Goal: Communication & Community: Answer question/provide support

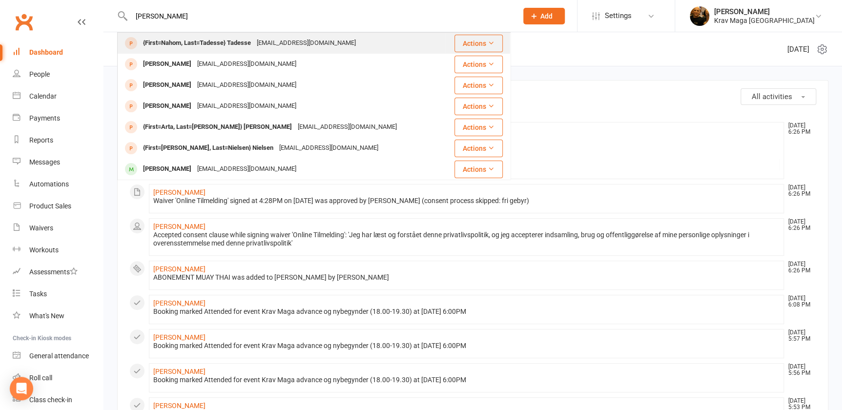
type input "[PERSON_NAME]"
click at [171, 41] on div "{First=Nahom, Last=Tadesse} Tadesse" at bounding box center [197, 43] width 114 height 14
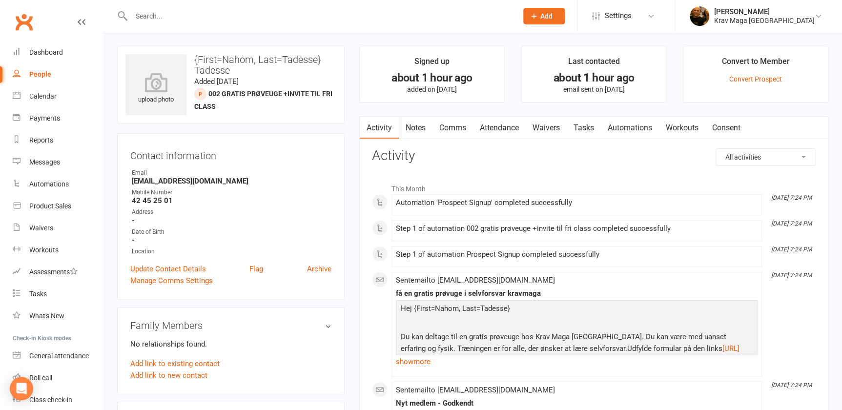
click at [454, 127] on link "Comms" at bounding box center [453, 128] width 41 height 22
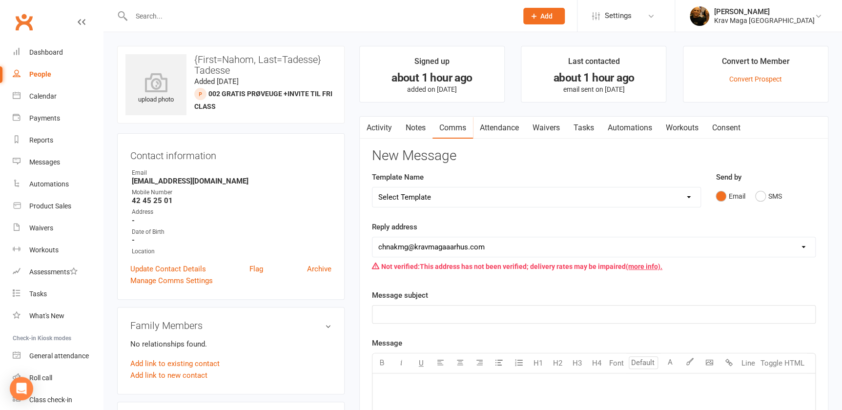
click at [688, 196] on select "Select Template [SMS] aflysning træning [Email] hvordan booke jeg på holdet [Em…" at bounding box center [536, 197] width 328 height 20
select select "7"
click at [372, 187] on select "Select Template [SMS] aflysning træning [Email] hvordan booke jeg på holdet [Em…" at bounding box center [536, 197] width 328 height 20
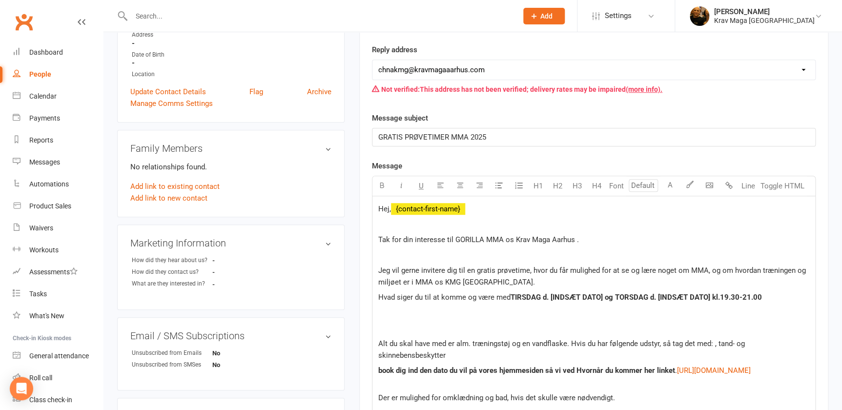
scroll to position [266, 0]
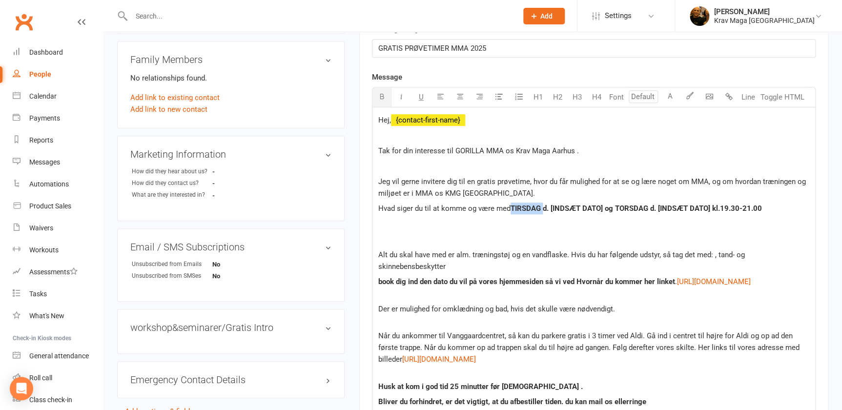
drag, startPoint x: 548, startPoint y: 209, endPoint x: 517, endPoint y: 206, distance: 30.9
click at [517, 206] on p "Hvad siger du til at komme og være med TIRSDAG d. [INDSÆT DATO] og TORSDAG d. […" at bounding box center [593, 209] width 431 height 12
drag, startPoint x: 542, startPoint y: 209, endPoint x: 514, endPoint y: 210, distance: 28.3
click at [514, 210] on p "Hvad siger du til at komme og være med torsdag d. [INDSÆT DATO] og TORSDAG d. […" at bounding box center [593, 209] width 431 height 12
click at [381, 94] on icon "button" at bounding box center [381, 96] width 7 height 7
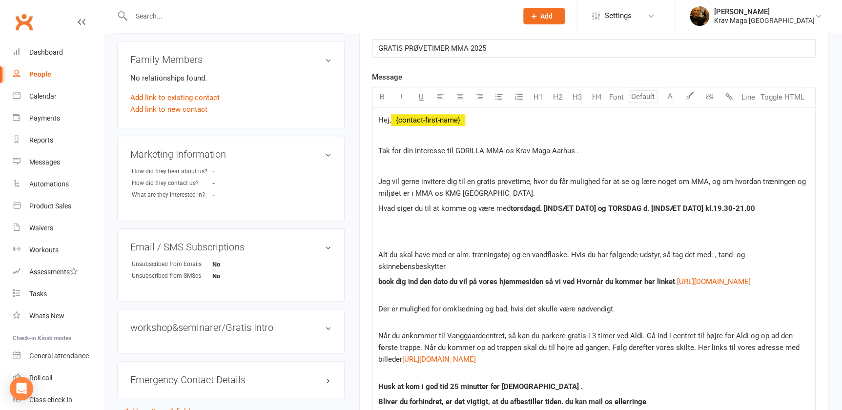
click at [591, 236] on p at bounding box center [593, 239] width 431 height 12
drag, startPoint x: 607, startPoint y: 206, endPoint x: 553, endPoint y: 213, distance: 54.7
click at [553, 213] on p "Hvad siger du til at komme og være med torsdag d. [INDSÆT DATO] og TORSDAG d. […" at bounding box center [593, 209] width 431 height 12
click at [514, 207] on span "torsdag" at bounding box center [523, 208] width 25 height 9
click at [513, 206] on span "Torsdag" at bounding box center [524, 208] width 27 height 9
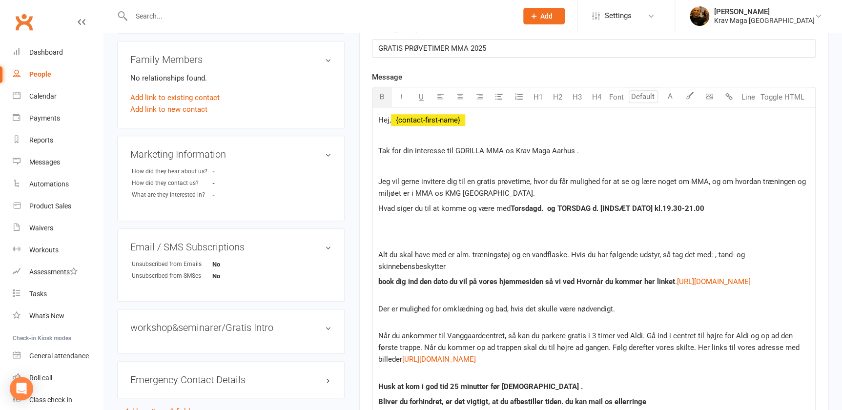
click at [553, 208] on span "d. og TORSDAG d. [INDSÆT DATO] kl.19.30-21.00" at bounding box center [620, 208] width 167 height 9
drag, startPoint x: 651, startPoint y: 207, endPoint x: 620, endPoint y: 208, distance: 30.8
click at [620, 208] on span "d. [DATE] og TORSDAG d. [INDSÆT DATO] kl.19.30-21.00" at bounding box center [632, 208] width 190 height 9
drag, startPoint x: 708, startPoint y: 207, endPoint x: 652, endPoint y: 209, distance: 56.2
click at [652, 209] on span "d. [DATE] og Tirsdag d. [INDSÆT DATO] kl.19.30-21.00" at bounding box center [628, 208] width 183 height 9
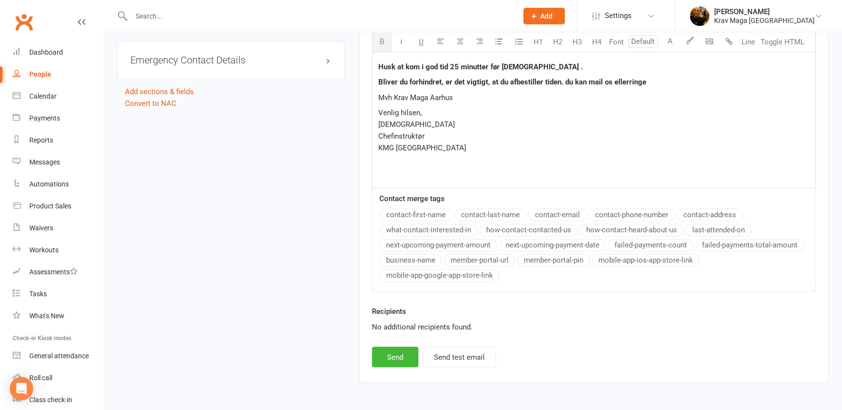
scroll to position [630, 0]
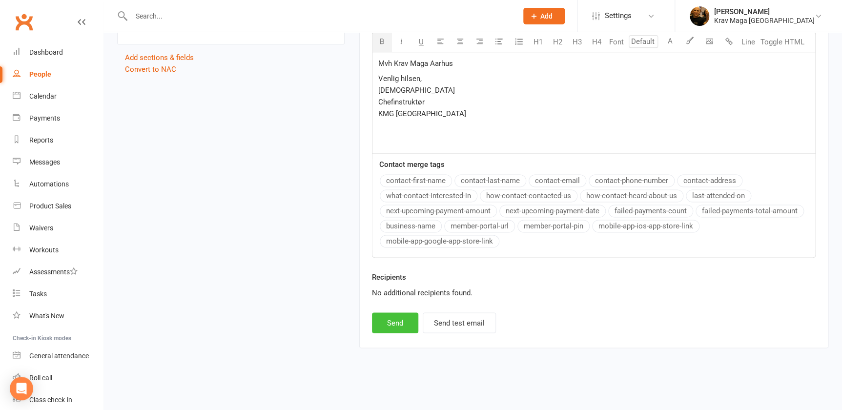
click at [393, 327] on button "Send" at bounding box center [395, 322] width 46 height 21
select select
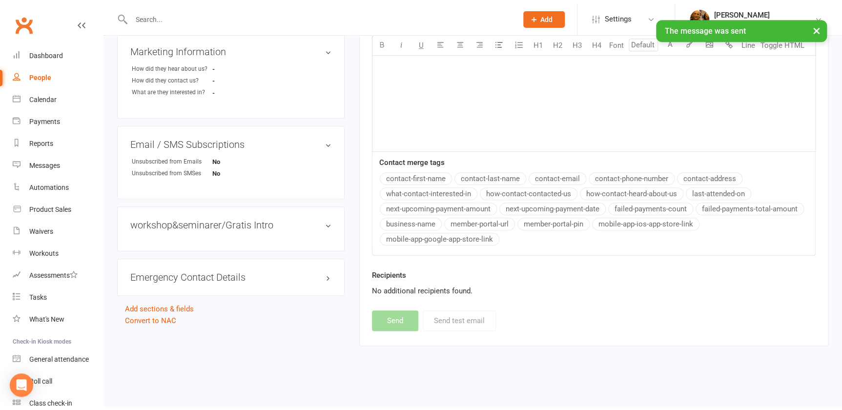
scroll to position [366, 0]
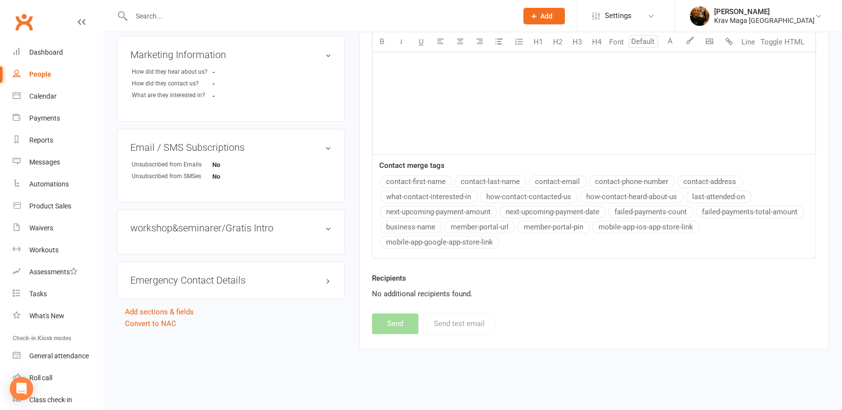
click at [225, 19] on input "text" at bounding box center [319, 16] width 382 height 14
paste input "[PERSON_NAME]"
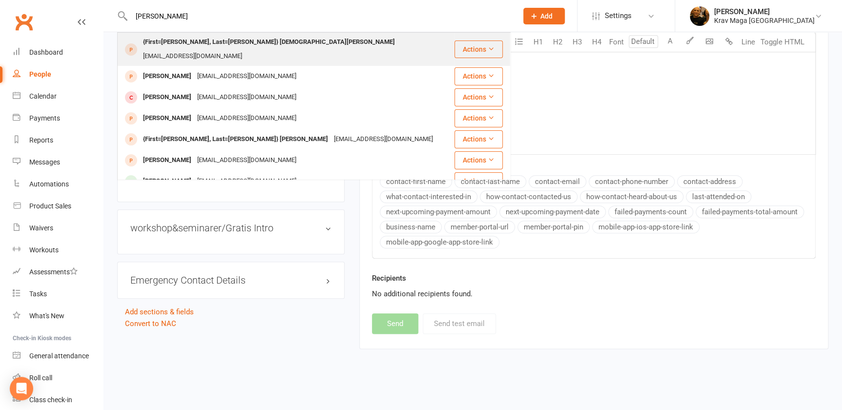
type input "[PERSON_NAME]"
click at [200, 44] on div "{First=[PERSON_NAME], Last=[PERSON_NAME]} [DEMOGRAPHIC_DATA][PERSON_NAME]" at bounding box center [269, 42] width 258 height 14
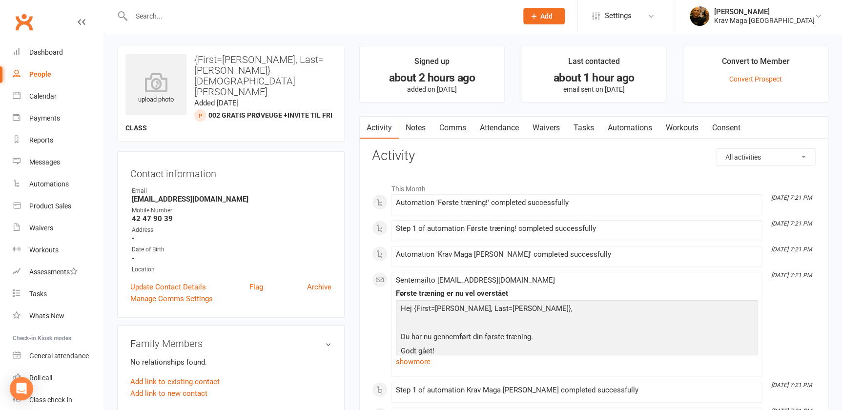
click at [452, 128] on link "Comms" at bounding box center [453, 128] width 41 height 22
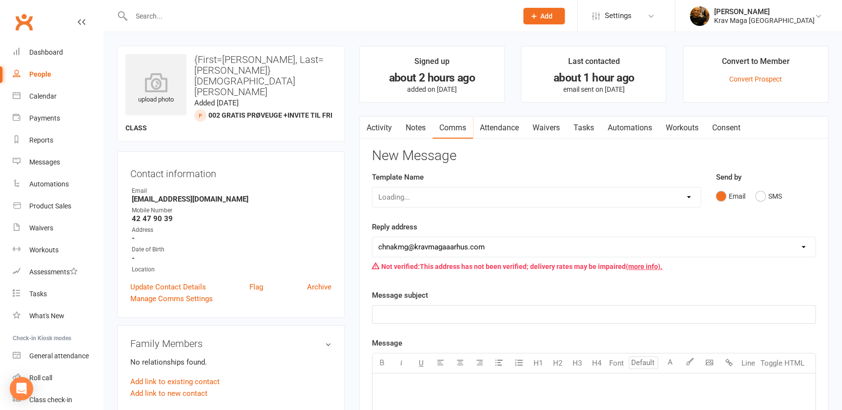
click at [689, 195] on div "Loading..." at bounding box center [536, 197] width 329 height 21
click at [688, 195] on select "Select Template [SMS] aflysning træning [Email] hvordan booke jeg på holdet [Em…" at bounding box center [536, 197] width 328 height 20
select select "7"
click at [372, 187] on select "Select Template [SMS] aflysning træning [Email] hvordan booke jeg på holdet [Em…" at bounding box center [536, 197] width 328 height 20
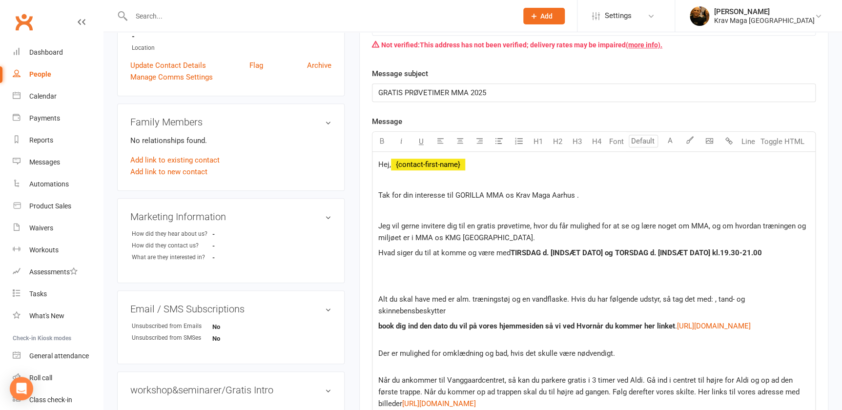
scroll to position [310, 0]
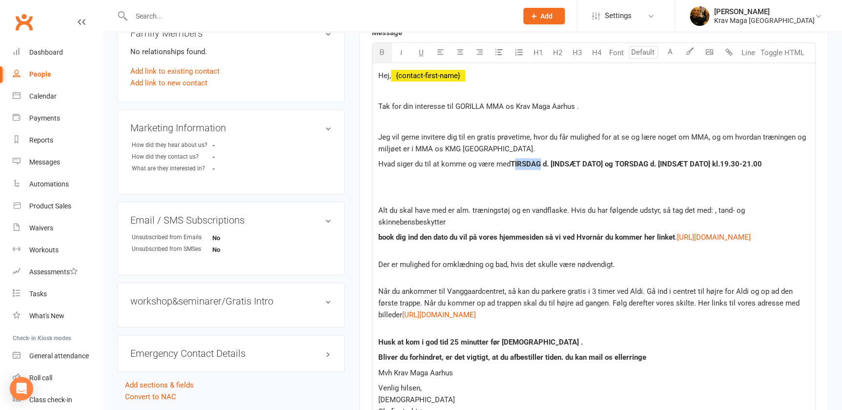
drag, startPoint x: 547, startPoint y: 164, endPoint x: 520, endPoint y: 165, distance: 27.4
click at [520, 165] on p "Hvad siger du til at komme og være med TIRSDAG d. [INDSÆT DATO] og TORSDAG d. […" at bounding box center [593, 164] width 431 height 12
drag, startPoint x: 610, startPoint y: 163, endPoint x: 556, endPoint y: 166, distance: 54.3
click at [556, 166] on span "d. [INDSÆT DATO] og TORSDAG d. [INDSÆT DATO] kl.19.30-21.00" at bounding box center [648, 164] width 219 height 9
drag, startPoint x: 651, startPoint y: 162, endPoint x: 623, endPoint y: 163, distance: 27.8
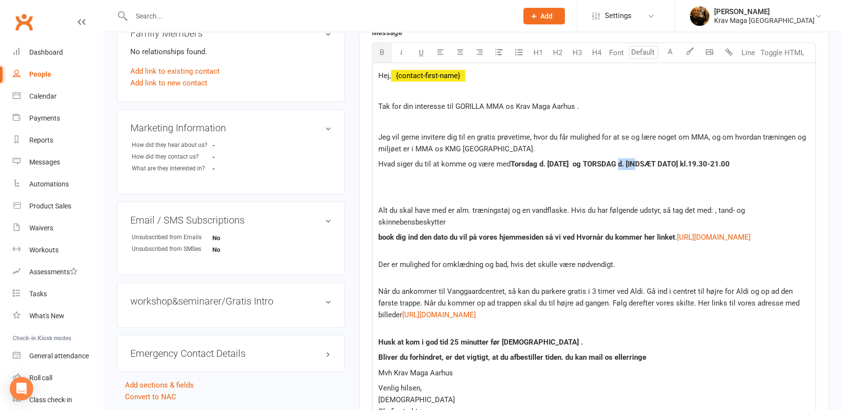
click at [623, 163] on span "d. [DATE] og TORSDAG d. [INDSÆT DATO] kl.19.30-21.00" at bounding box center [634, 164] width 190 height 9
drag, startPoint x: 710, startPoint y: 160, endPoint x: 656, endPoint y: 168, distance: 54.9
click at [656, 168] on p "Hvad siger du til at komme og være med [DATE] og Tirsdag d. [INDSÆT DATO] kl.19…" at bounding box center [593, 164] width 431 height 12
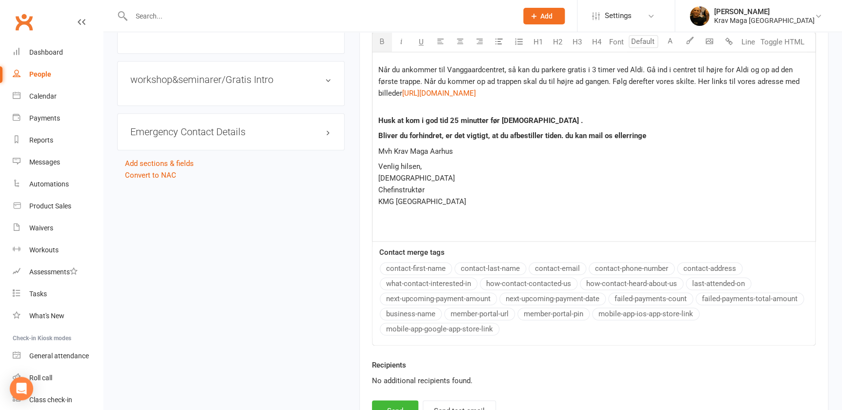
scroll to position [630, 0]
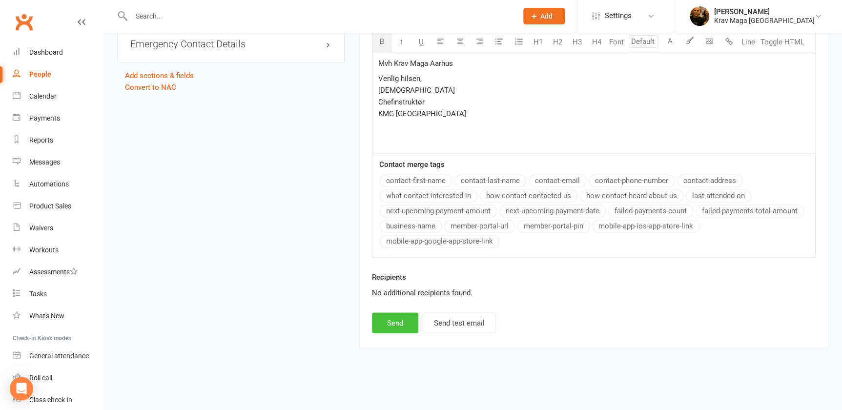
click at [398, 322] on button "Send" at bounding box center [395, 322] width 46 height 21
select select
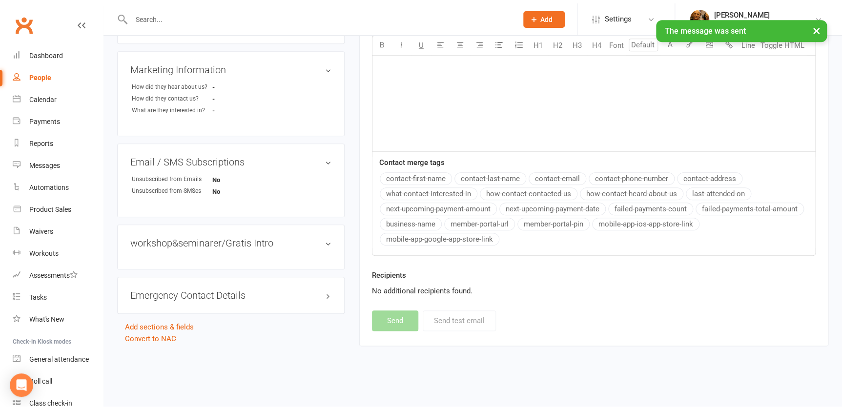
scroll to position [366, 0]
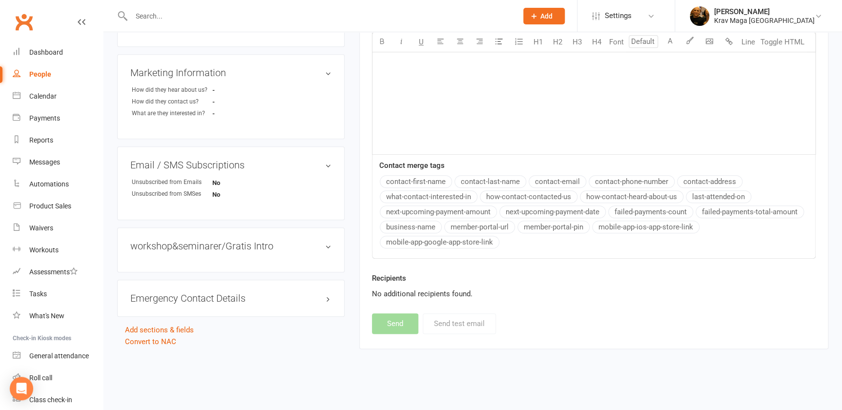
paste input "[PERSON_NAME]"
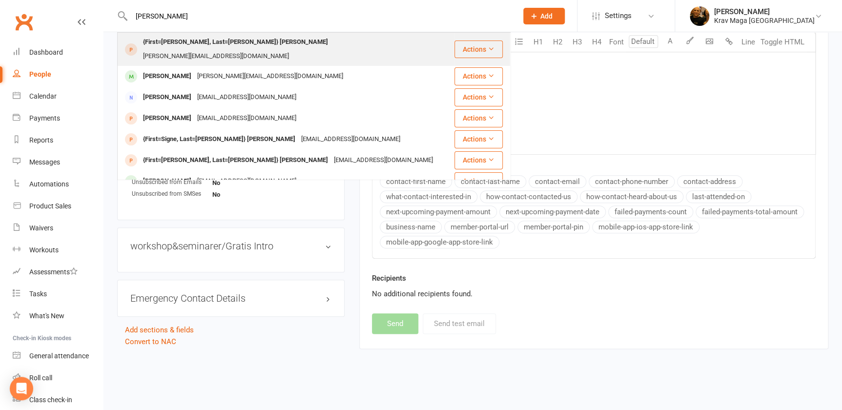
type input "[PERSON_NAME]"
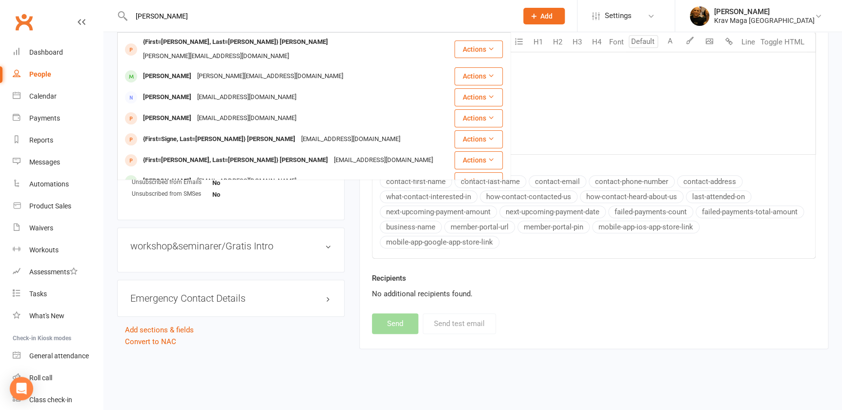
drag, startPoint x: 188, startPoint y: 35, endPoint x: 185, endPoint y: 41, distance: 7.9
click at [188, 36] on div "{First=[PERSON_NAME], Last=[PERSON_NAME]} [PERSON_NAME] [EMAIL_ADDRESS][DOMAIN_…" at bounding box center [285, 49] width 335 height 32
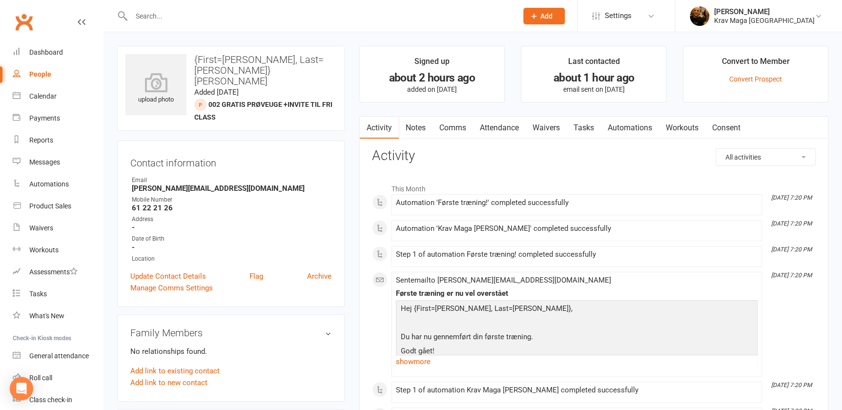
drag, startPoint x: 171, startPoint y: 16, endPoint x: 360, endPoint y: 40, distance: 190.9
click at [455, 126] on link "Comms" at bounding box center [453, 128] width 41 height 22
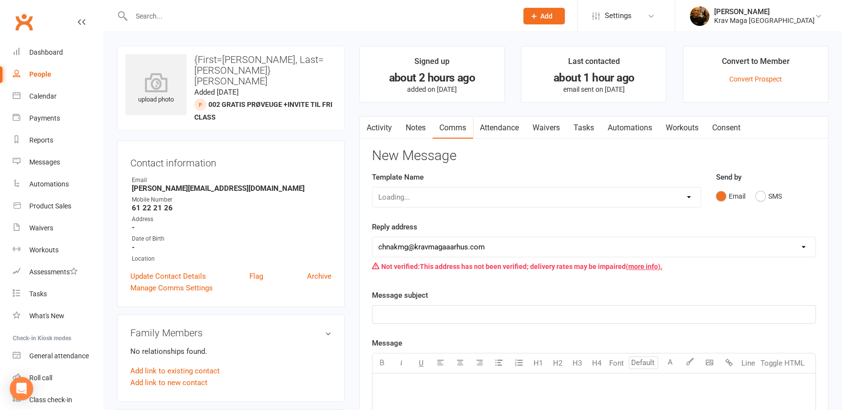
click at [688, 196] on div "Loading..." at bounding box center [536, 197] width 329 height 21
click at [687, 198] on div "Loading..." at bounding box center [536, 197] width 329 height 21
click at [688, 196] on div "Loading..." at bounding box center [536, 197] width 329 height 21
click at [450, 125] on link "Comms" at bounding box center [453, 128] width 41 height 22
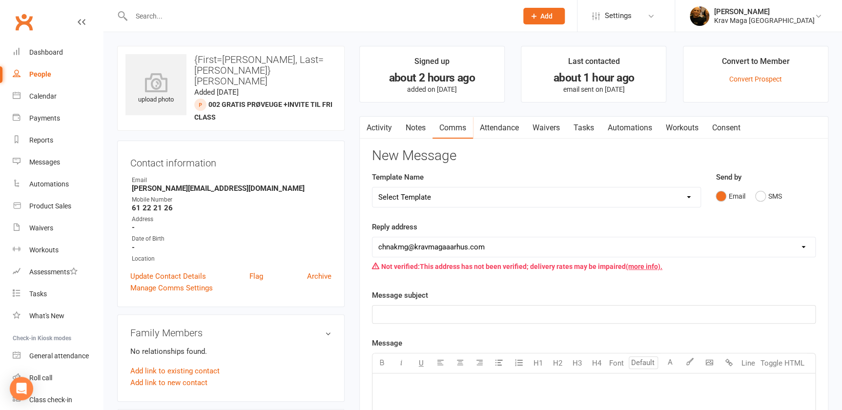
click at [688, 198] on select "Select Template [SMS] aflysning træning [Email] hvordan booke jeg på holdet [Em…" at bounding box center [536, 197] width 328 height 20
select select "7"
click at [372, 187] on select "Select Template [SMS] aflysning træning [Email] hvordan booke jeg på holdet [Em…" at bounding box center [536, 197] width 328 height 20
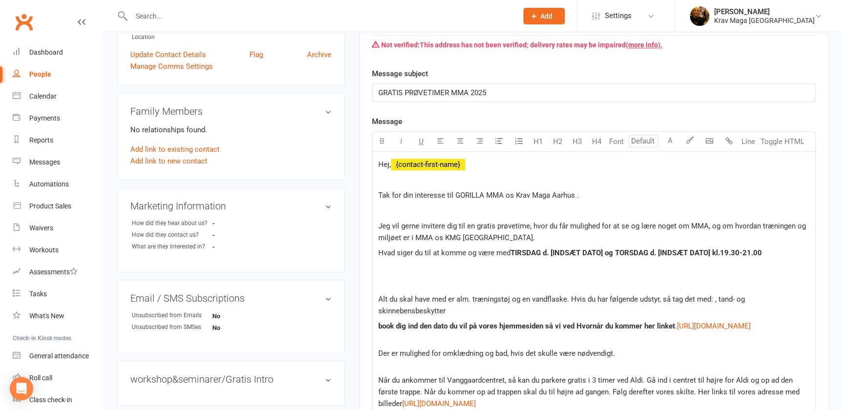
scroll to position [266, 0]
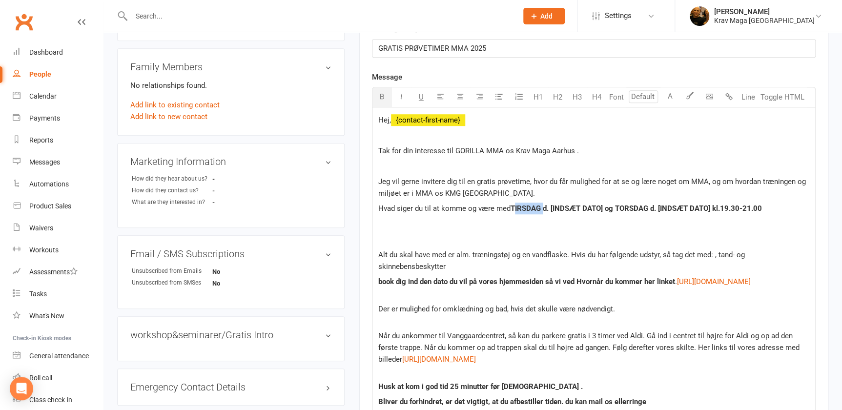
drag, startPoint x: 548, startPoint y: 205, endPoint x: 521, endPoint y: 209, distance: 27.3
click at [521, 209] on p "Hvad siger du til at komme og være med TIRSDAG d. [INDSÆT DATO] og TORSDAG d. […" at bounding box center [593, 209] width 431 height 12
drag, startPoint x: 610, startPoint y: 206, endPoint x: 556, endPoint y: 213, distance: 55.2
click at [556, 213] on p "Hvad siger du til at komme og være med Torsdag d. [INDSÆT DATO] og TORSDAG d. […" at bounding box center [593, 209] width 431 height 12
drag, startPoint x: 652, startPoint y: 207, endPoint x: 622, endPoint y: 210, distance: 30.0
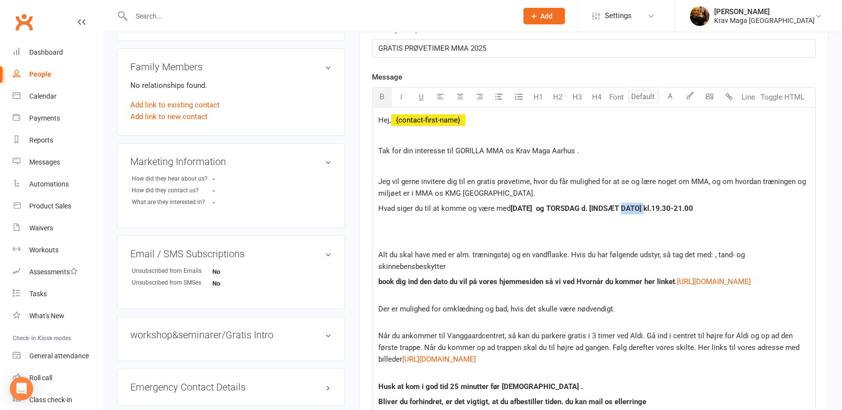
click at [622, 210] on span "[DATE] og TORSDAG d. [INDSÆT DATO] kl.19.30-21.00" at bounding box center [602, 208] width 183 height 9
drag, startPoint x: 711, startPoint y: 205, endPoint x: 655, endPoint y: 207, distance: 56.2
click at [655, 207] on span "[DATE] og Tirsdag d. [INDSÆT DATO] kl.19.30-21.00" at bounding box center [599, 208] width 177 height 9
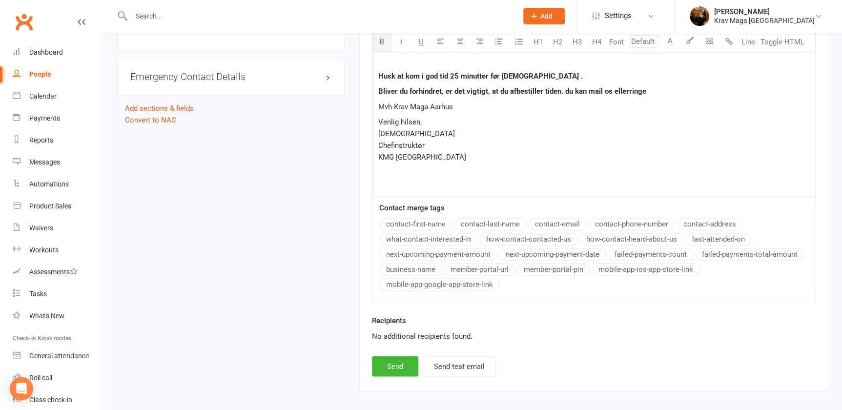
scroll to position [630, 0]
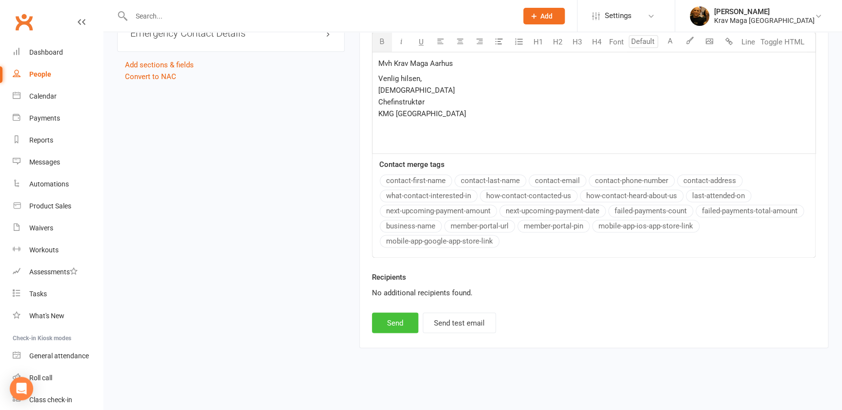
click at [390, 323] on button "Send" at bounding box center [395, 322] width 46 height 21
select select
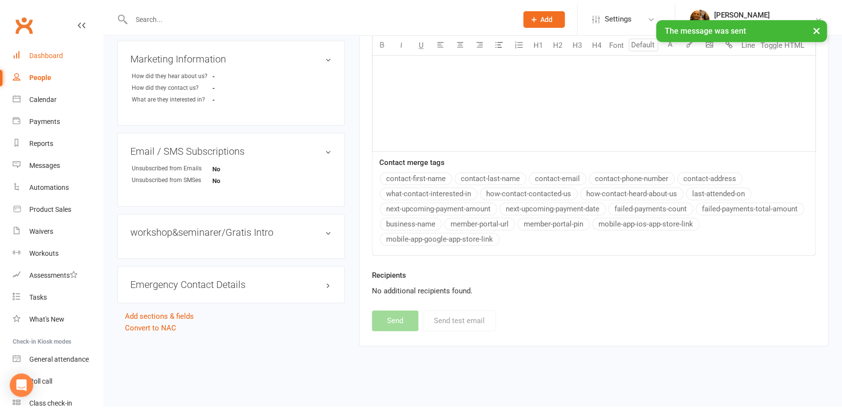
scroll to position [366, 0]
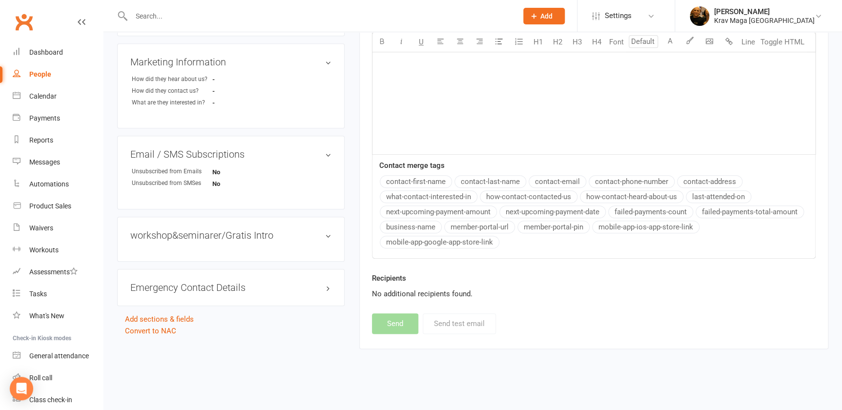
paste input "[PERSON_NAME]"
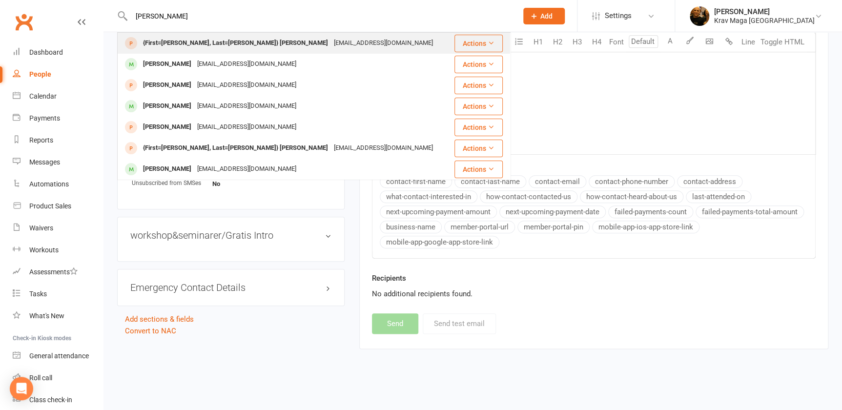
type input "[PERSON_NAME]"
click at [182, 44] on div "{First=[PERSON_NAME], Last=[PERSON_NAME]} [PERSON_NAME]" at bounding box center [235, 43] width 191 height 14
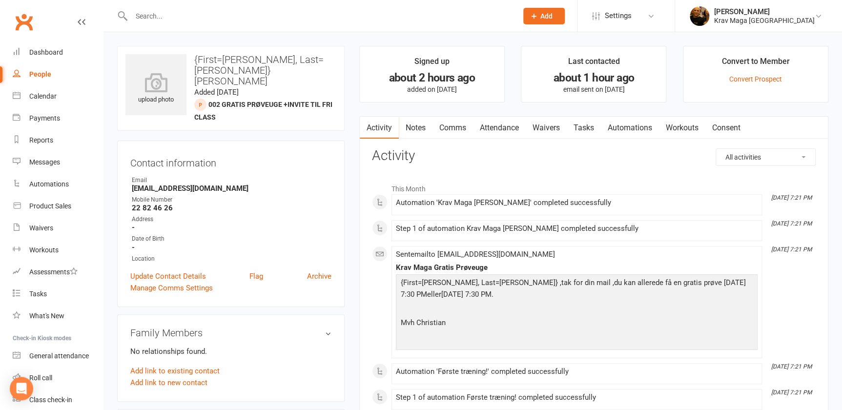
click at [454, 129] on link "Comms" at bounding box center [453, 128] width 41 height 22
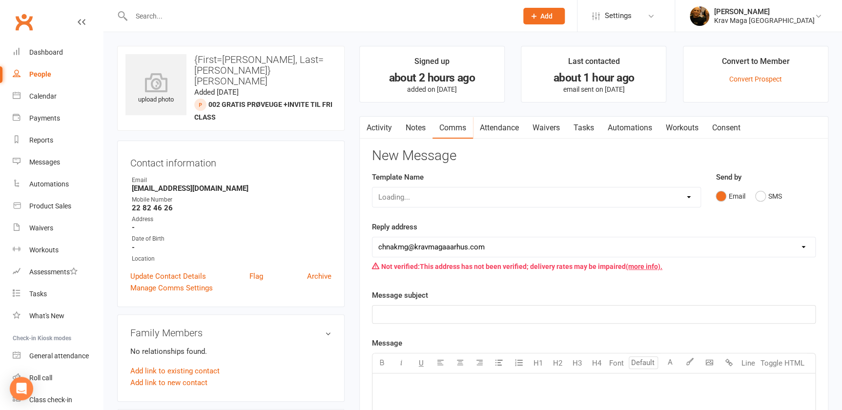
click at [689, 198] on div "Loading..." at bounding box center [536, 197] width 329 height 21
click at [689, 197] on div "Loading..." at bounding box center [536, 197] width 329 height 21
click at [689, 197] on select "Select Template [SMS] aflysning træning [Email] hvordan booke jeg på holdet [Em…" at bounding box center [536, 197] width 328 height 20
select select "7"
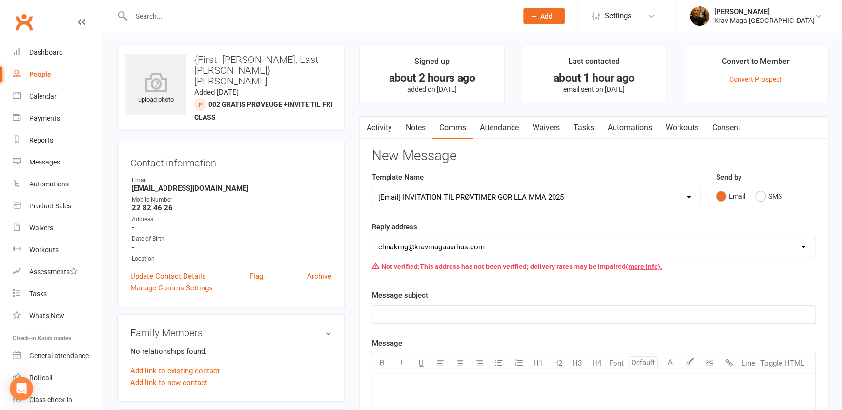
click at [372, 187] on select "Select Template [SMS] aflysning træning [Email] hvordan booke jeg på holdet [Em…" at bounding box center [536, 197] width 328 height 20
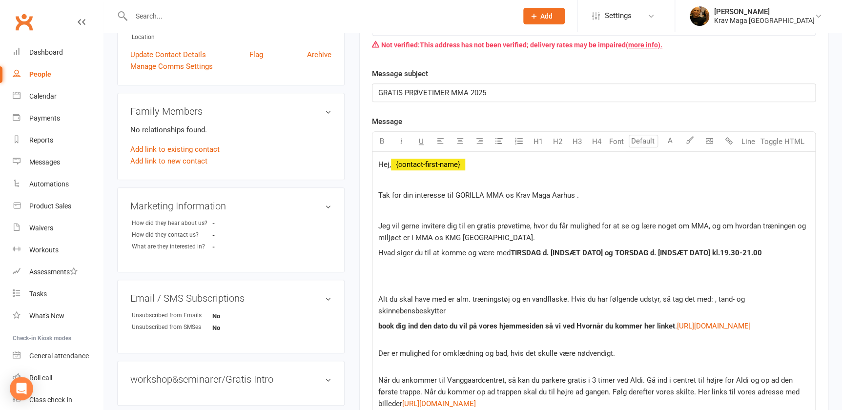
scroll to position [310, 0]
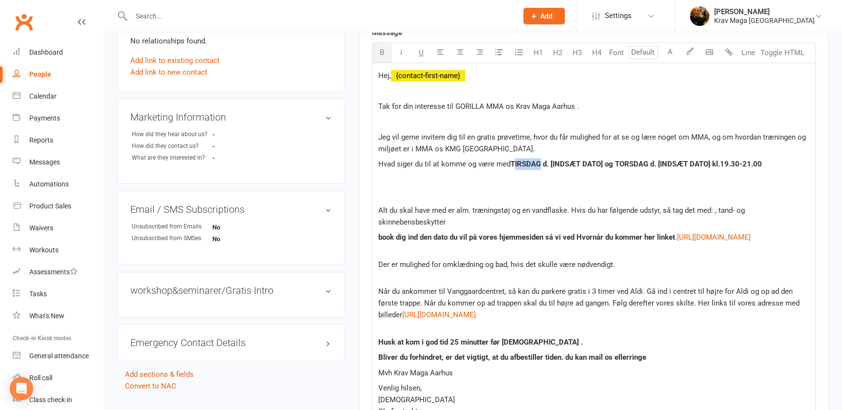
drag, startPoint x: 547, startPoint y: 164, endPoint x: 520, endPoint y: 165, distance: 26.9
click at [520, 165] on p "Hvad siger du til at komme og være med TIRSDAG d. [INDSÆT DATO] og TORSDAG d. […" at bounding box center [593, 164] width 431 height 12
drag, startPoint x: 612, startPoint y: 163, endPoint x: 557, endPoint y: 166, distance: 55.8
click at [557, 166] on span "d. [INDSÆT DATO] og TORSDAG d. [INDSÆT DATO] kl.19.30-21.00" at bounding box center [648, 164] width 219 height 9
drag, startPoint x: 718, startPoint y: 161, endPoint x: 660, endPoint y: 165, distance: 58.8
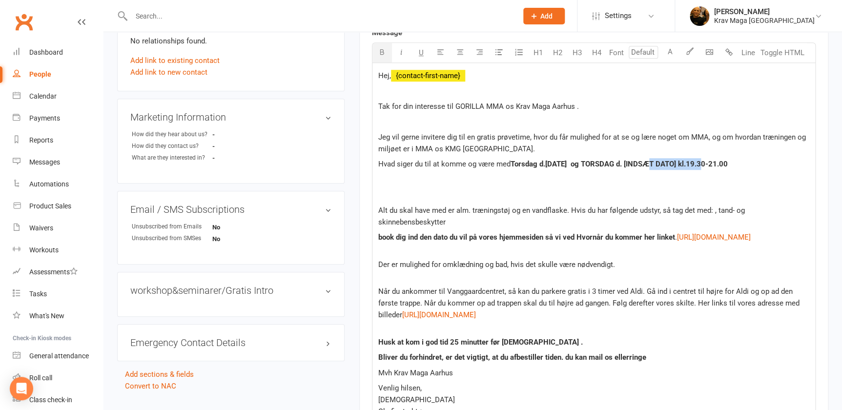
click at [660, 165] on span "d.[DATE] og TORSDAG d. [INDSÆT DATO] kl.19.30-21.00" at bounding box center [633, 164] width 188 height 9
click at [673, 187] on div "Hej, ﻿ {contact-first-name} Tak for din interesse til GORILLA MMA os Krav Maga …" at bounding box center [593, 263] width 443 height 400
drag, startPoint x: 651, startPoint y: 163, endPoint x: 621, endPoint y: 166, distance: 29.9
click at [621, 166] on span "d.[DATE] og TORSDAG d. [INDSÆT DATO] kl.19.30-21.00" at bounding box center [633, 164] width 188 height 9
drag, startPoint x: 712, startPoint y: 163, endPoint x: 654, endPoint y: 166, distance: 58.2
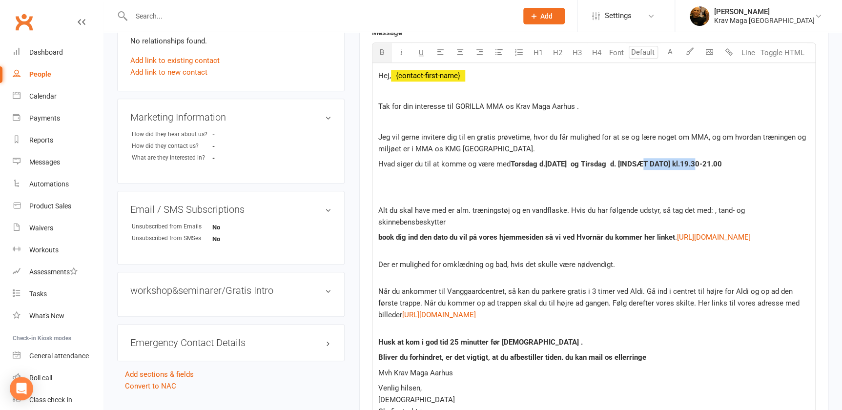
click at [654, 166] on span "d.[DATE] og Tirsdag d. [INDSÆT DATO] kl.19.30-21.00" at bounding box center [630, 164] width 183 height 9
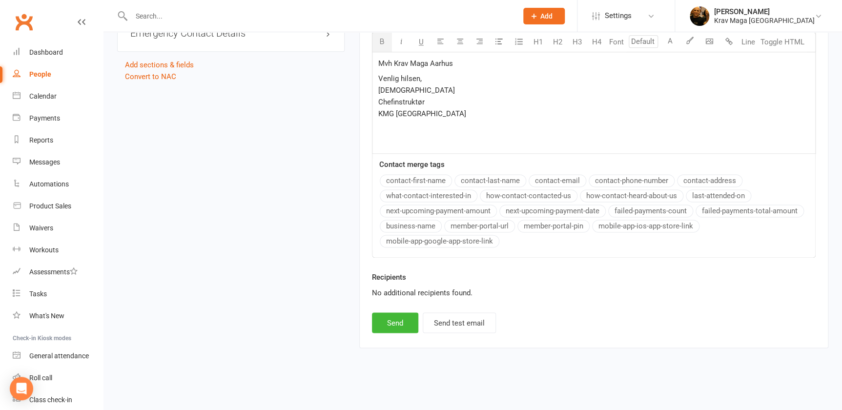
scroll to position [630, 0]
click at [390, 324] on button "Send" at bounding box center [395, 322] width 46 height 21
select select
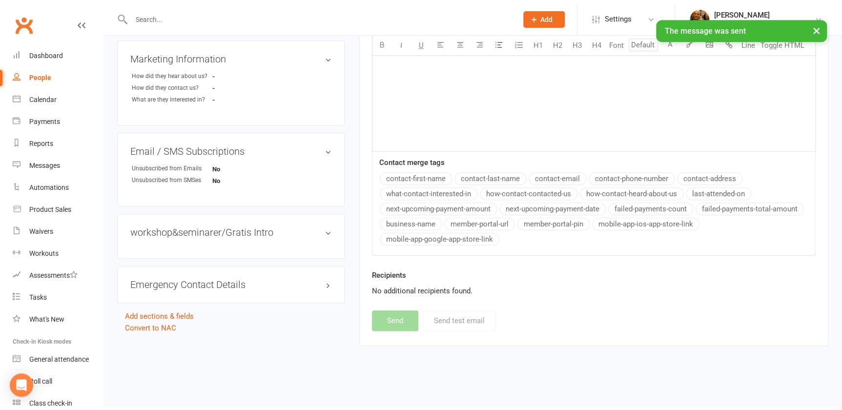
scroll to position [366, 0]
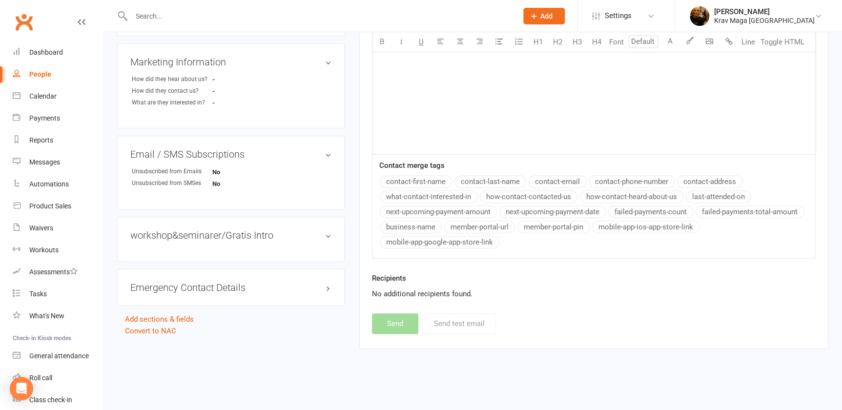
paste input "[PERSON_NAME]"
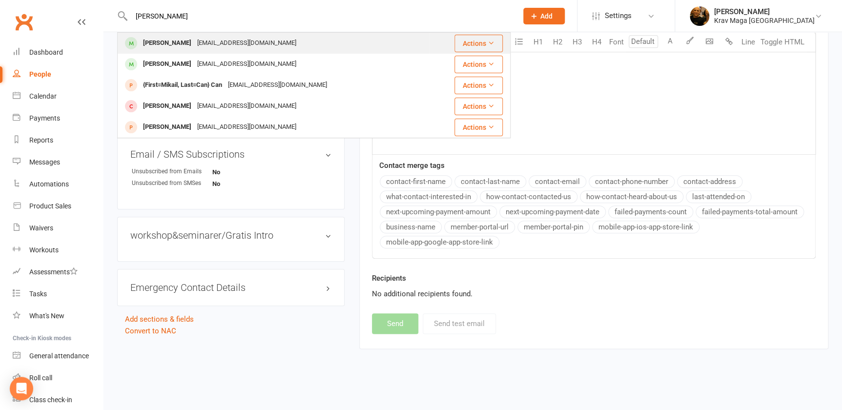
type input "[PERSON_NAME]"
click at [171, 43] on div "[PERSON_NAME]" at bounding box center [167, 43] width 54 height 14
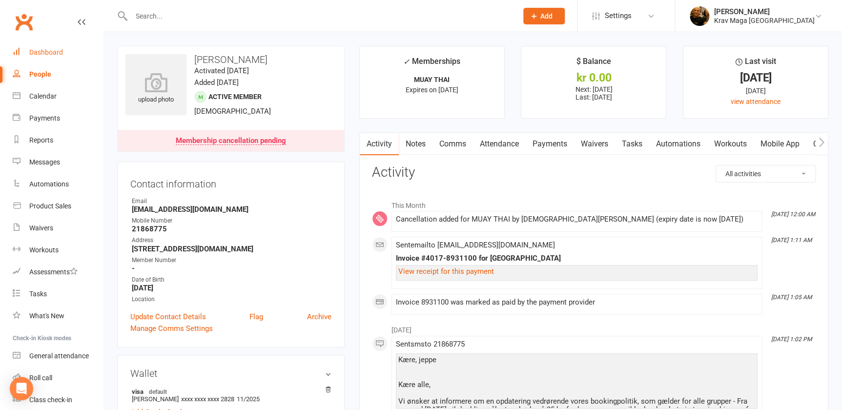
click at [43, 49] on div "Dashboard" at bounding box center [46, 52] width 34 height 8
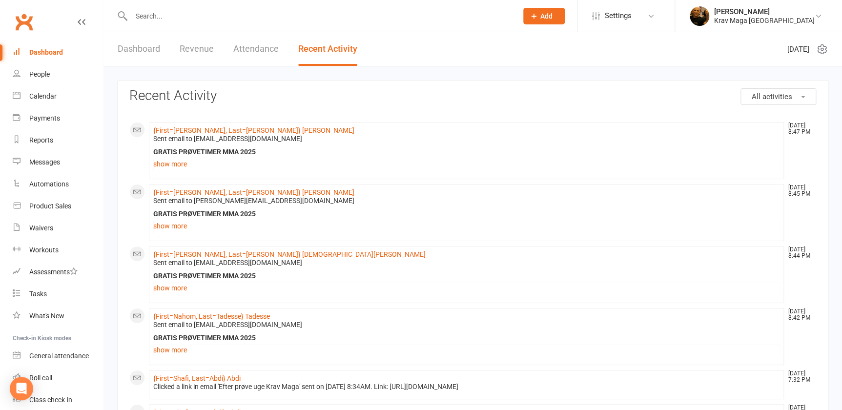
click at [40, 53] on div "Dashboard" at bounding box center [46, 52] width 34 height 8
click at [41, 50] on div "Dashboard" at bounding box center [46, 52] width 34 height 8
click at [49, 53] on div "Dashboard" at bounding box center [46, 52] width 34 height 8
click at [132, 51] on link "Dashboard" at bounding box center [139, 49] width 42 height 34
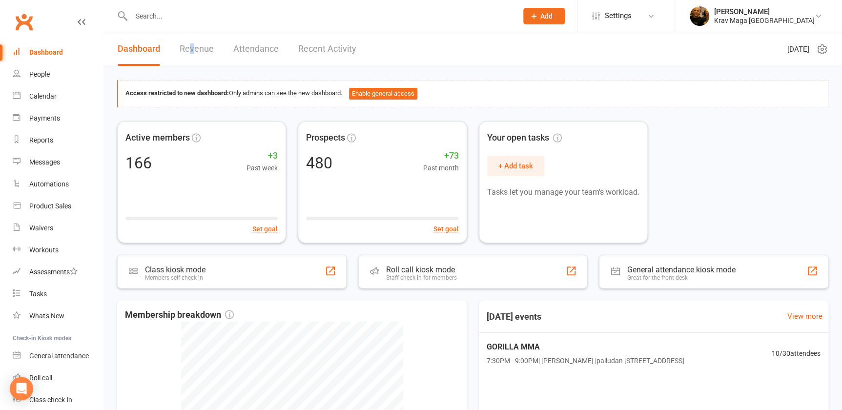
click at [192, 53] on link "Revenue" at bounding box center [197, 49] width 34 height 34
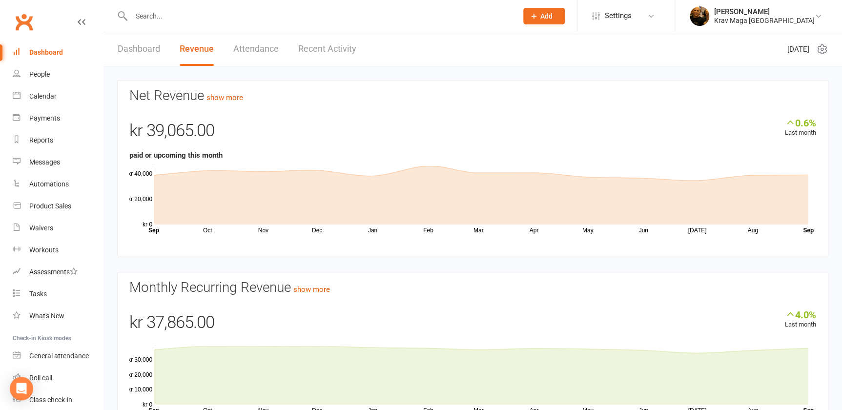
drag, startPoint x: 192, startPoint y: 53, endPoint x: 186, endPoint y: 46, distance: 8.7
click at [186, 46] on link "Revenue" at bounding box center [197, 49] width 34 height 34
click at [189, 49] on link "Revenue" at bounding box center [197, 49] width 34 height 34
click at [137, 49] on link "Dashboard" at bounding box center [139, 49] width 42 height 34
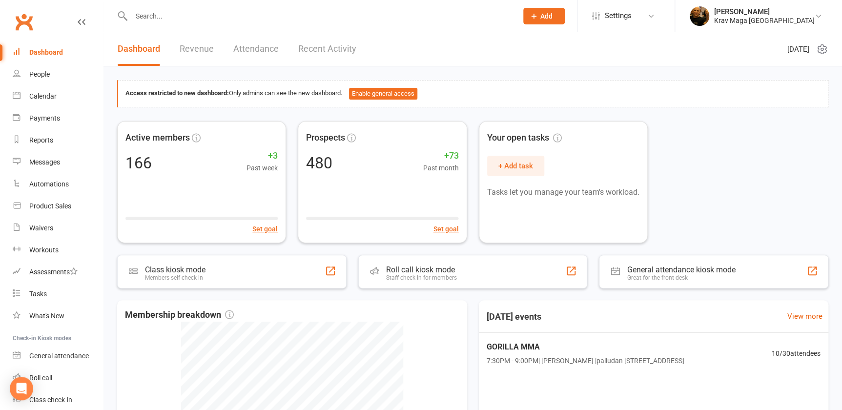
click at [328, 49] on link "Recent Activity" at bounding box center [327, 49] width 58 height 34
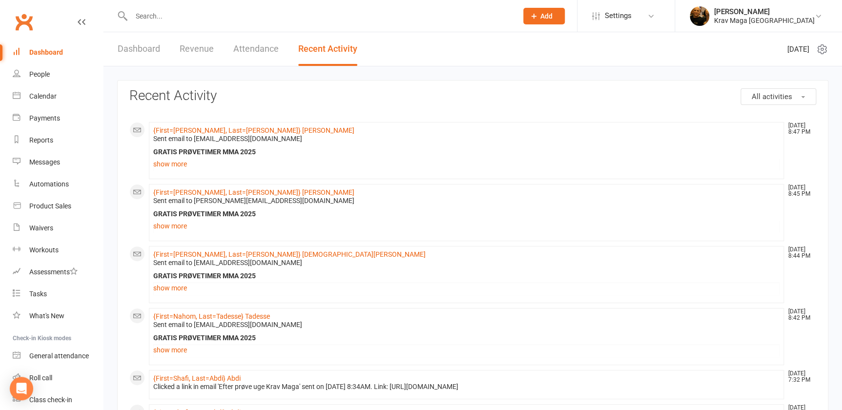
click at [141, 48] on link "Dashboard" at bounding box center [139, 49] width 42 height 34
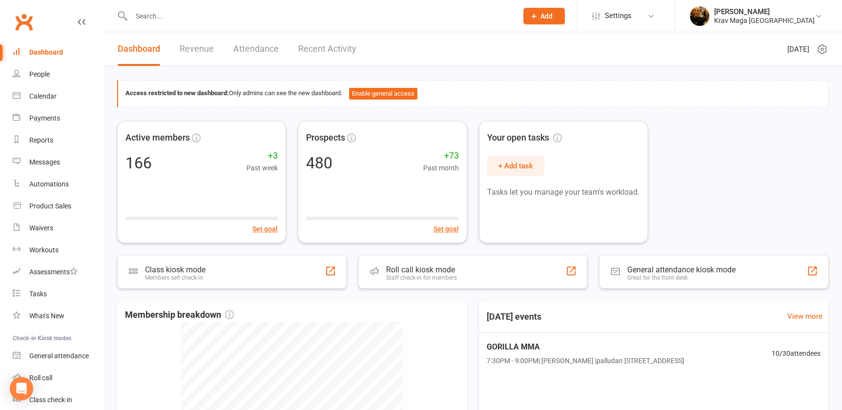
click at [33, 50] on div "Dashboard" at bounding box center [46, 52] width 34 height 8
